Goal: Transaction & Acquisition: Purchase product/service

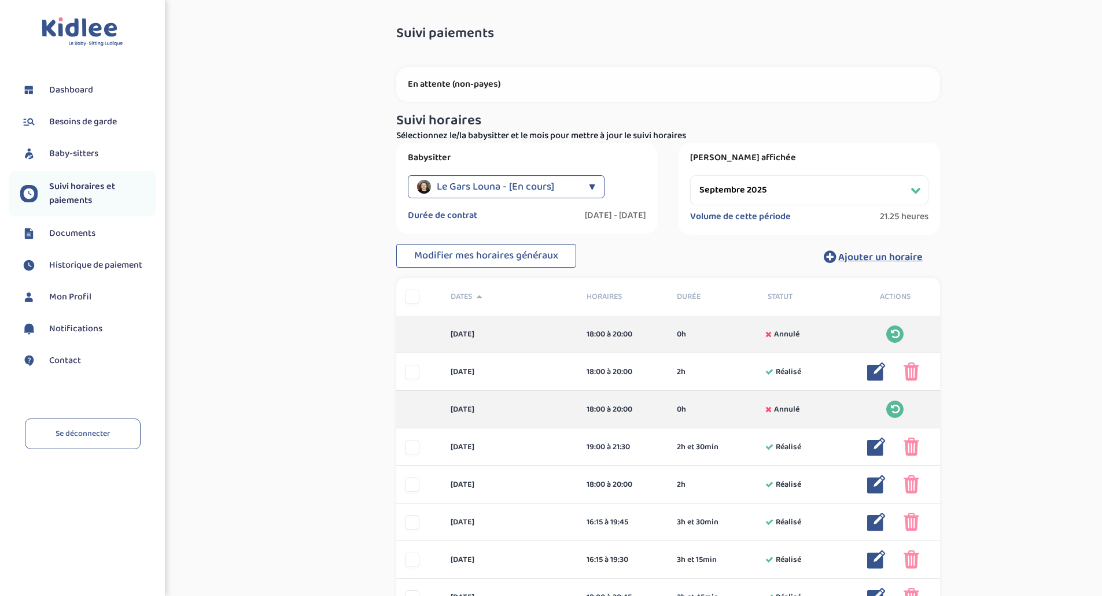
select select "septembre 2025"
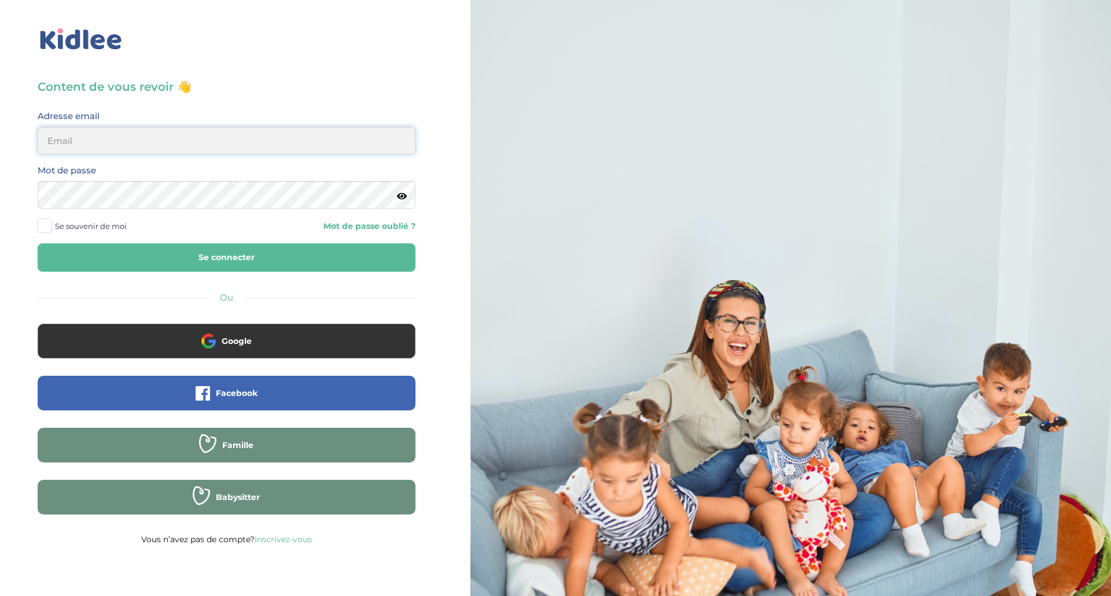
click at [133, 133] on input "email" at bounding box center [227, 141] width 378 height 28
type input "sonia_askri@yahoo.fr"
click at [38, 244] on button "Se connecter" at bounding box center [227, 258] width 378 height 28
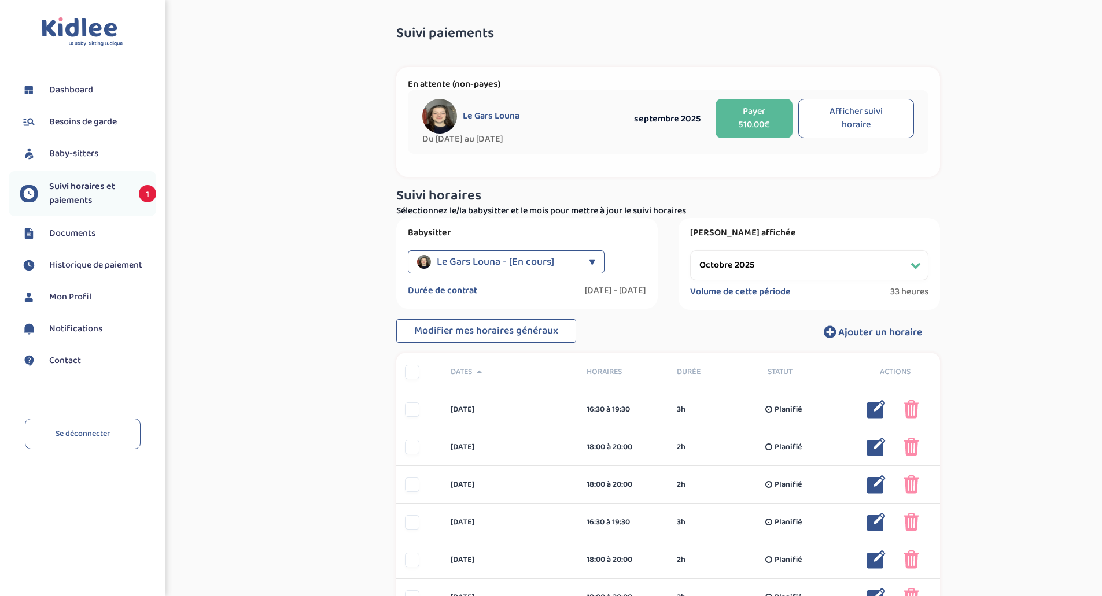
click at [841, 116] on button "Afficher suivi horaire" at bounding box center [856, 118] width 116 height 39
select select "septembre 2025"
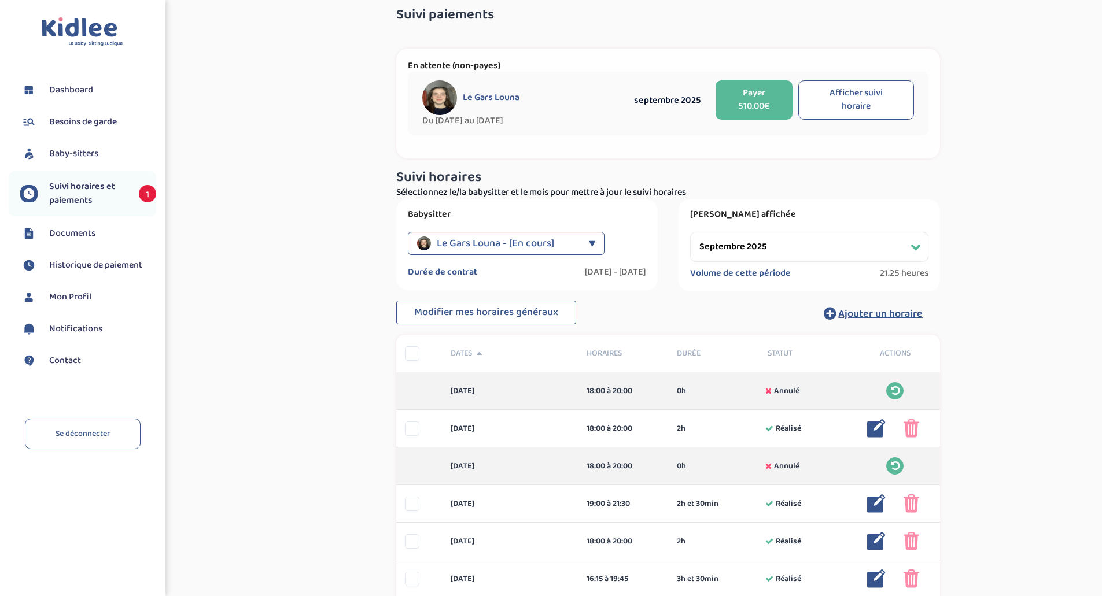
scroll to position [10, 0]
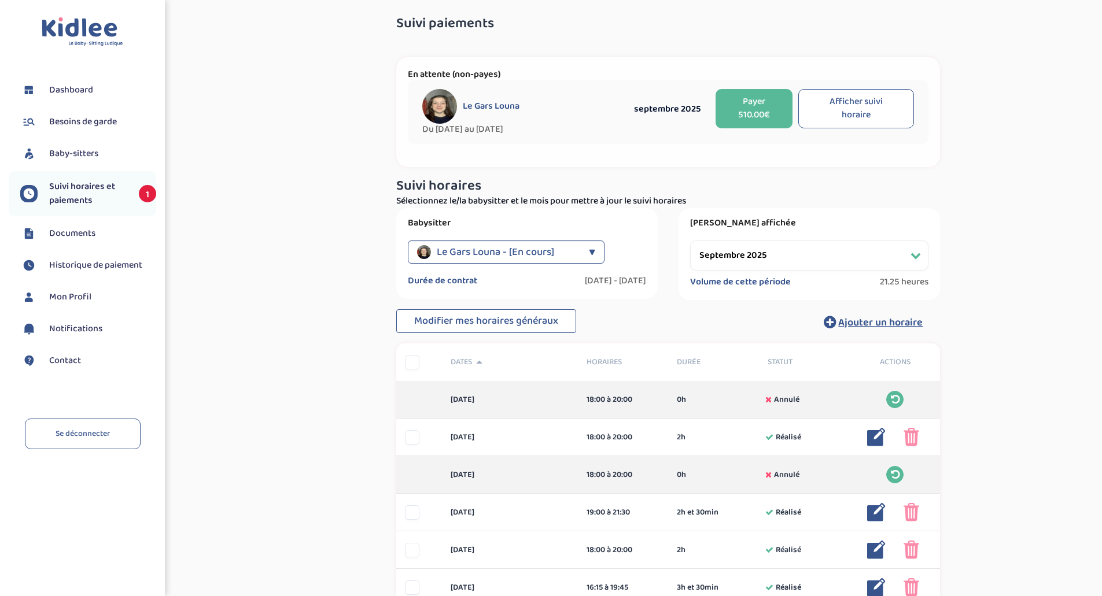
click at [750, 105] on button "Payer 510.00€" at bounding box center [754, 108] width 77 height 39
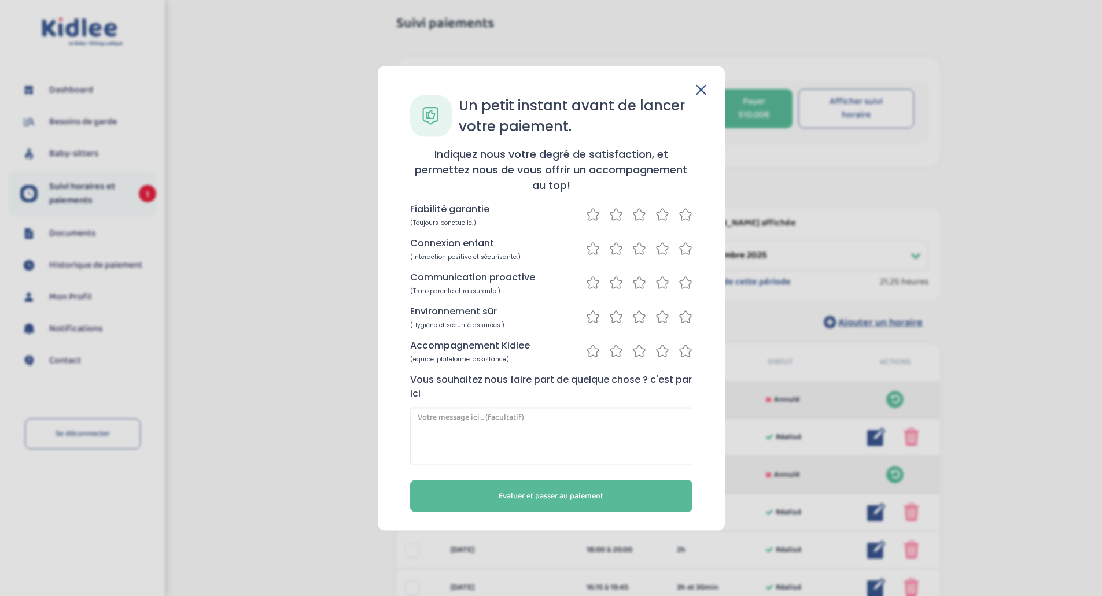
click at [684, 213] on icon at bounding box center [686, 214] width 14 height 14
click at [685, 248] on icon at bounding box center [686, 248] width 14 height 14
click at [688, 284] on icon at bounding box center [686, 282] width 14 height 14
click at [688, 318] on icon at bounding box center [686, 316] width 14 height 14
click at [688, 353] on icon at bounding box center [686, 351] width 12 height 12
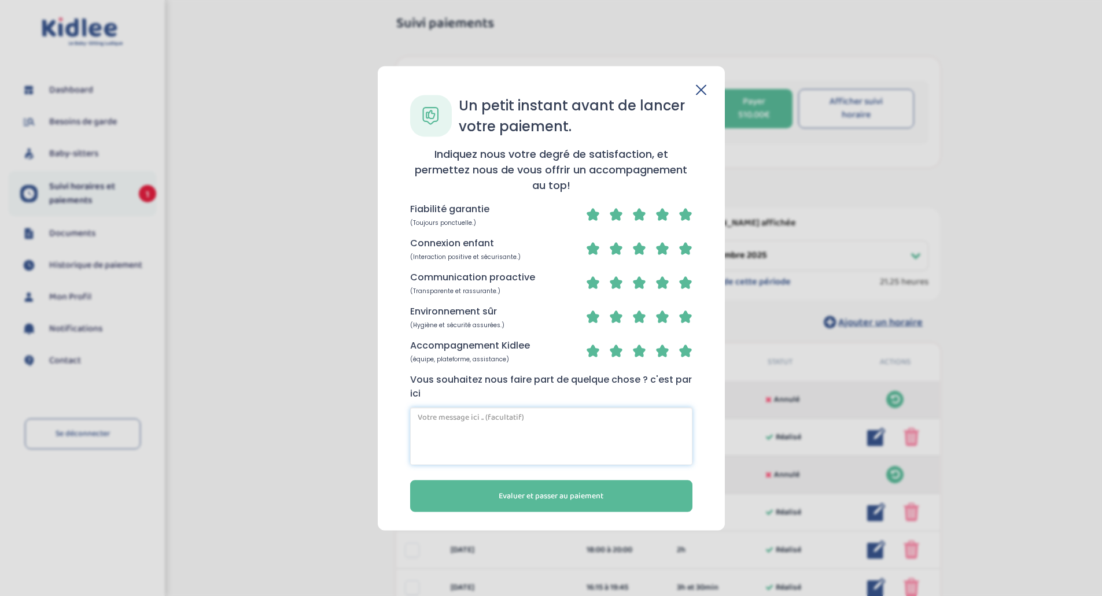
click at [502, 422] on textarea at bounding box center [551, 436] width 282 height 58
drag, startPoint x: 594, startPoint y: 418, endPoint x: 655, endPoint y: 417, distance: 61.9
click at [655, 417] on textarea "Louna est très bien, elle s'occupe bien des enfants qui l'aiment bien ! Merci" at bounding box center [551, 436] width 282 height 58
click at [556, 434] on textarea "Louna est très bien, elle s'occupe bien des enfants et les temps de garde se pa…" at bounding box center [551, 436] width 282 height 58
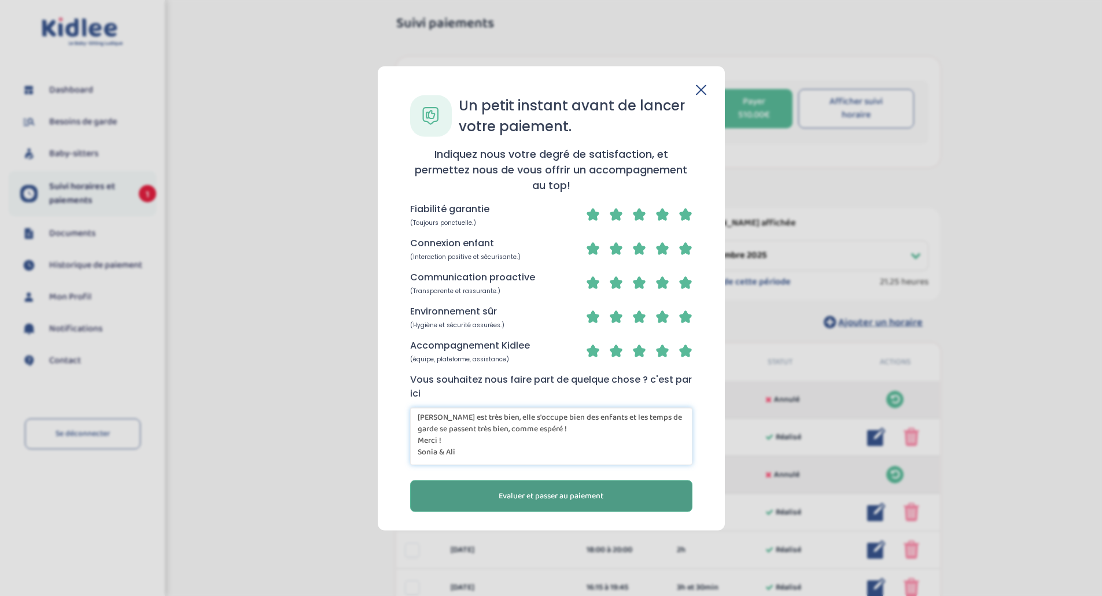
type textarea "Louna est très bien, elle s'occupe bien des enfants et les temps de garde se pa…"
click at [510, 484] on button "Evaluer et passer au paiement" at bounding box center [551, 496] width 282 height 32
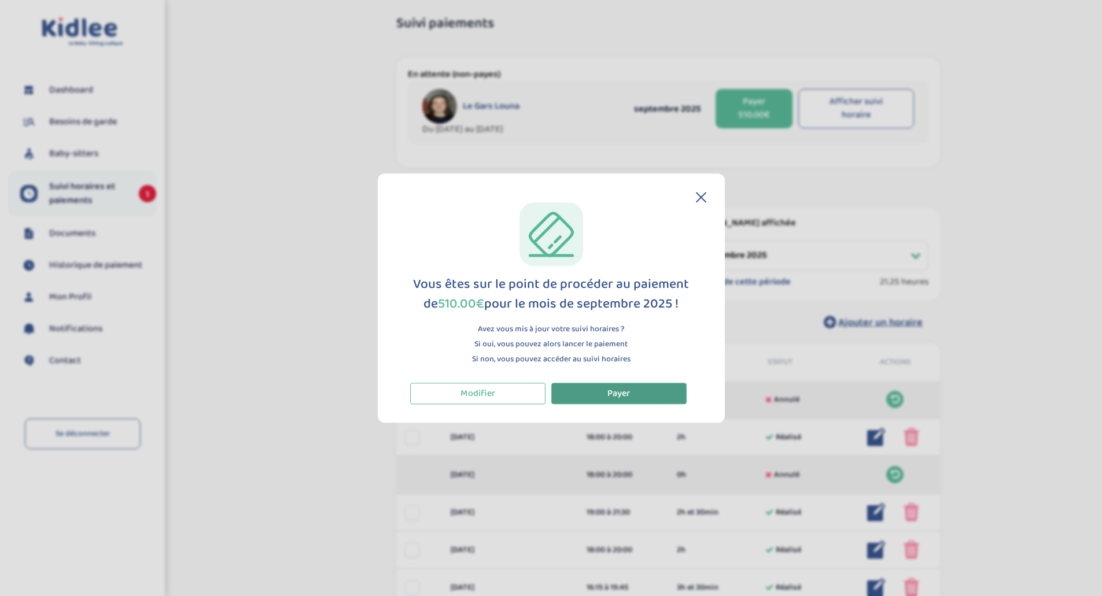
click at [619, 384] on button "Payer" at bounding box center [618, 393] width 135 height 21
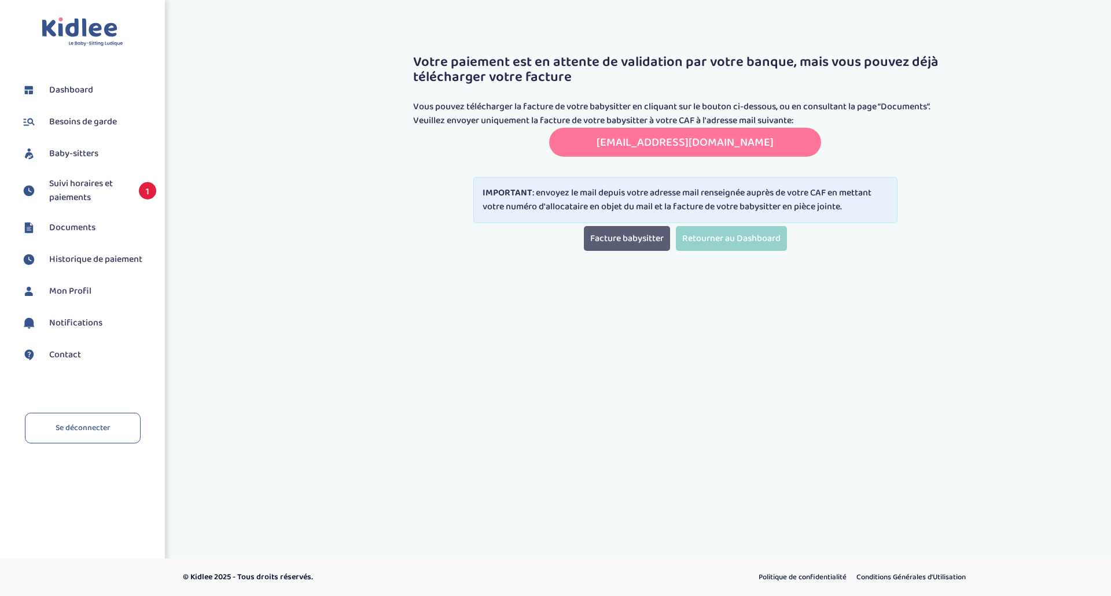
click at [635, 237] on link "Facture babysitter" at bounding box center [627, 238] width 86 height 25
click at [631, 135] on link "transmettreundocument.caf75@info-caf.fr" at bounding box center [684, 142] width 177 height 19
click at [87, 227] on span "Documents" at bounding box center [72, 228] width 46 height 14
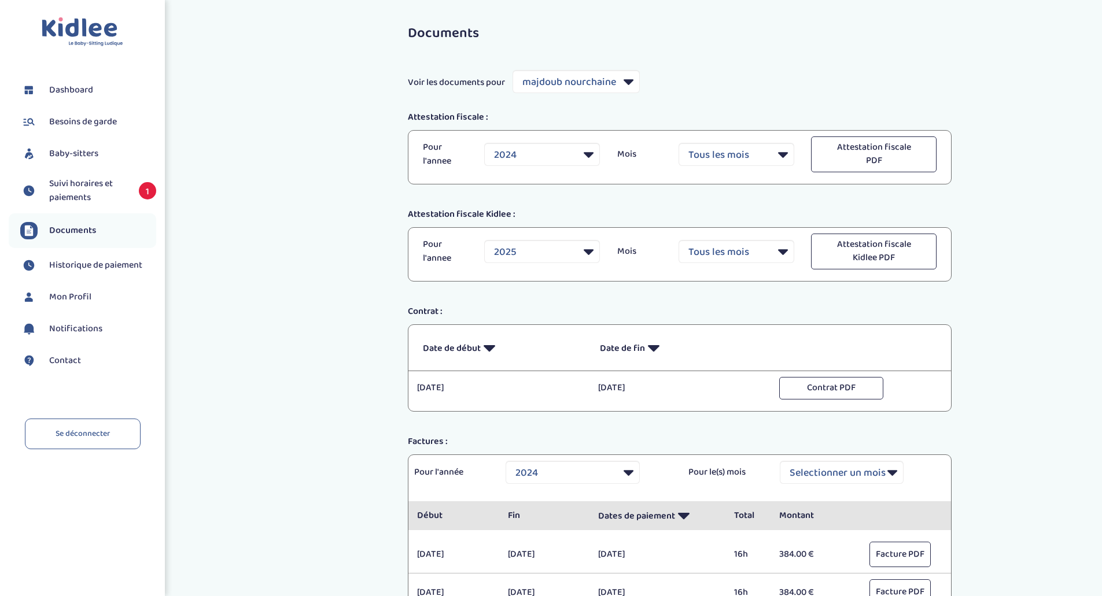
select select "37856"
select select "2024"
click at [633, 76] on select "Filtrer par Baby-sitter majdoub nourchaine Le Gars Louna" at bounding box center [576, 81] width 127 height 23
select select "44358"
click at [513, 70] on select "Filtrer par Baby-sitter majdoub nourchaine Le Gars Louna" at bounding box center [576, 81] width 127 height 23
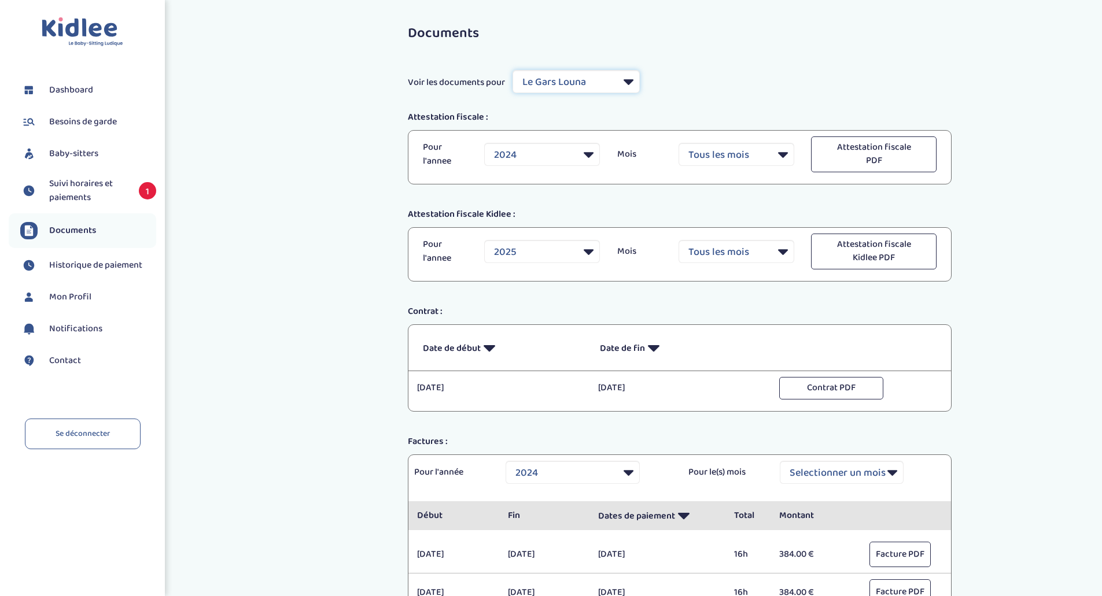
select select "2025"
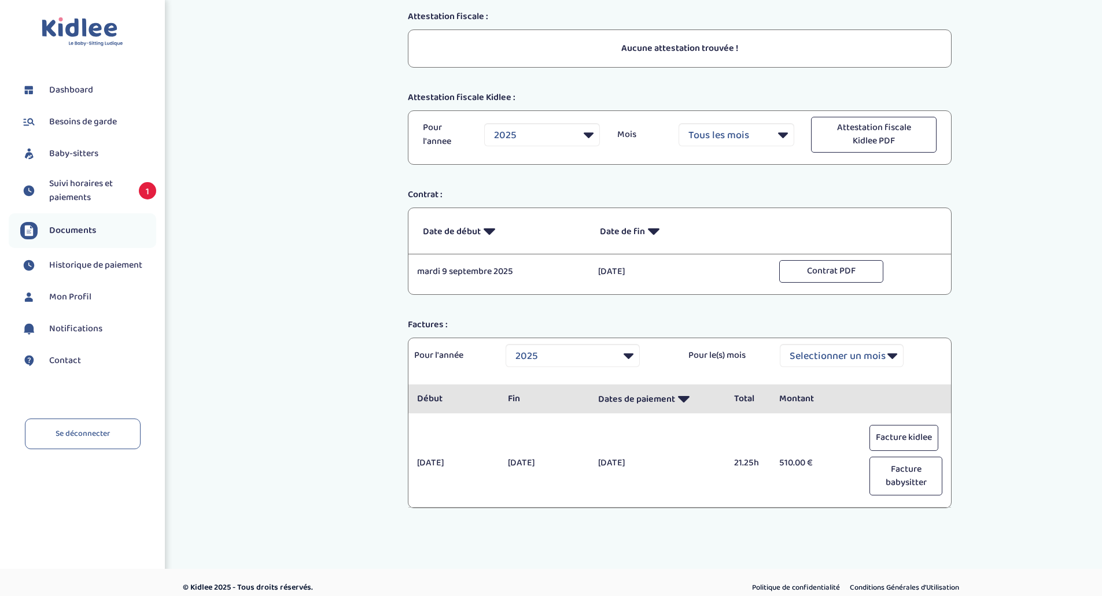
scroll to position [111, 0]
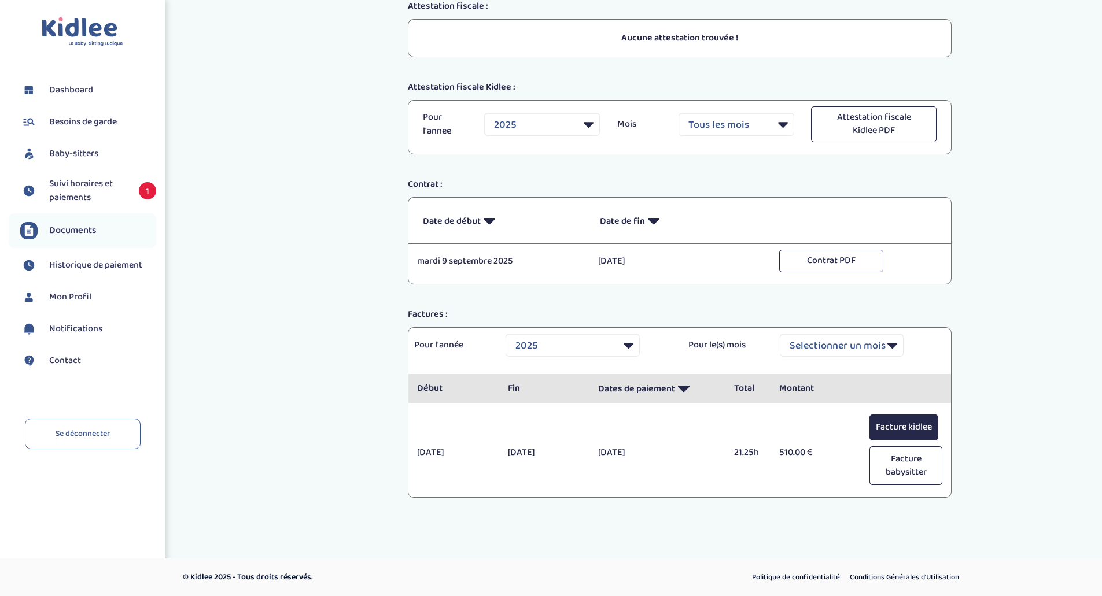
click at [904, 423] on button "Facture kidlee" at bounding box center [903, 428] width 69 height 26
click at [904, 463] on button "Facture babysitter" at bounding box center [905, 466] width 73 height 39
